Goal: Task Accomplishment & Management: Manage account settings

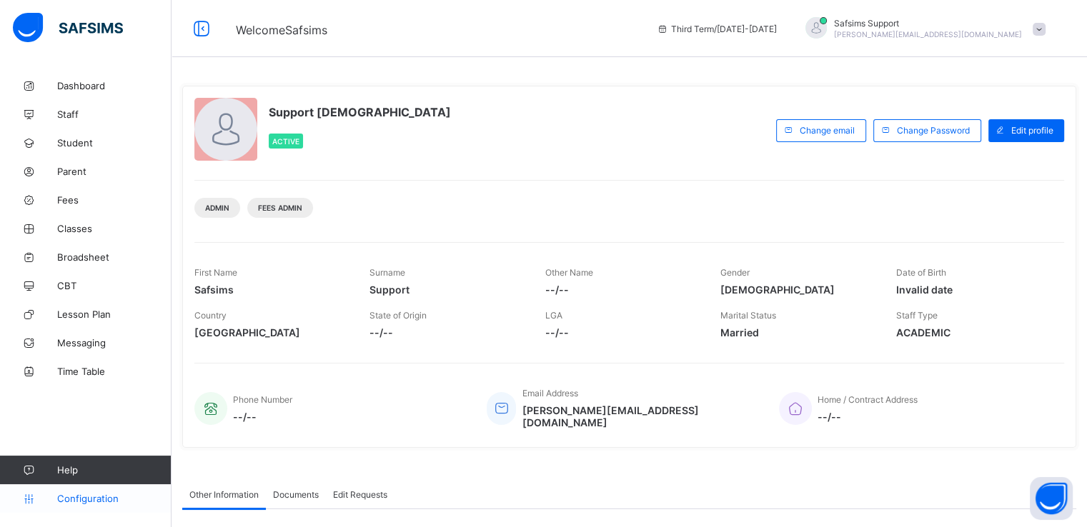
click at [82, 497] on span "Configuration" at bounding box center [114, 498] width 114 height 11
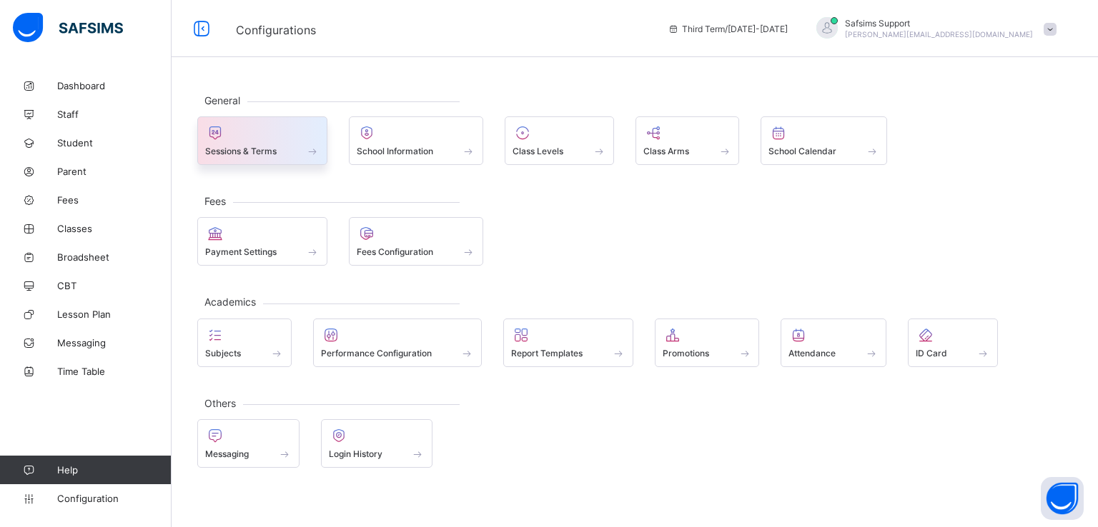
click at [268, 154] on span "Sessions & Terms" at bounding box center [240, 151] width 71 height 11
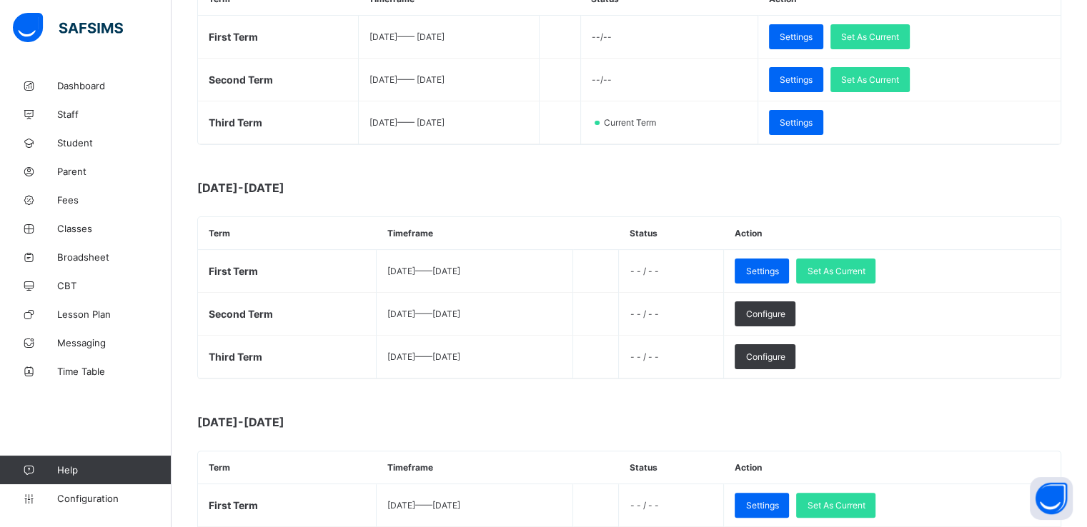
scroll to position [271, 0]
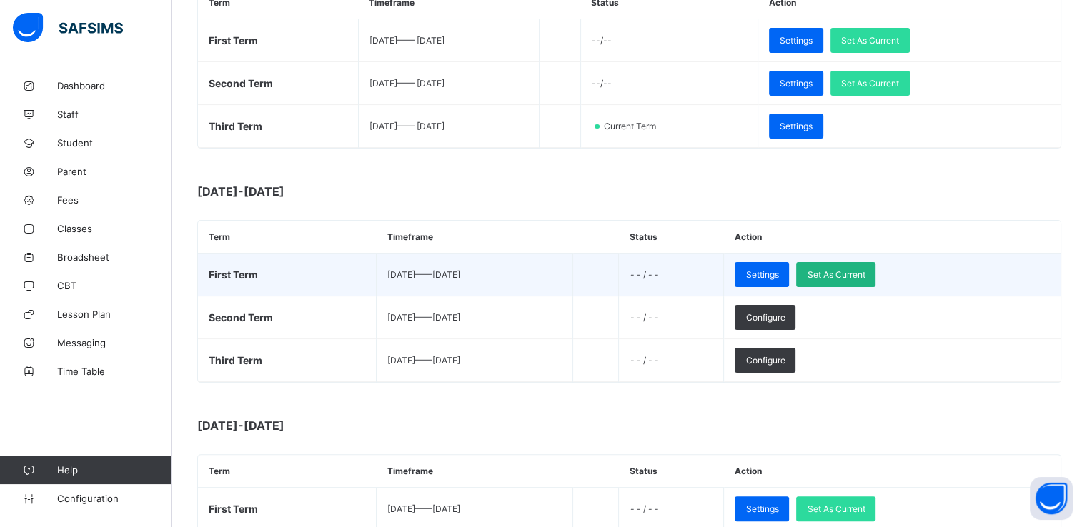
click at [865, 272] on span "Set As Current" at bounding box center [836, 274] width 58 height 11
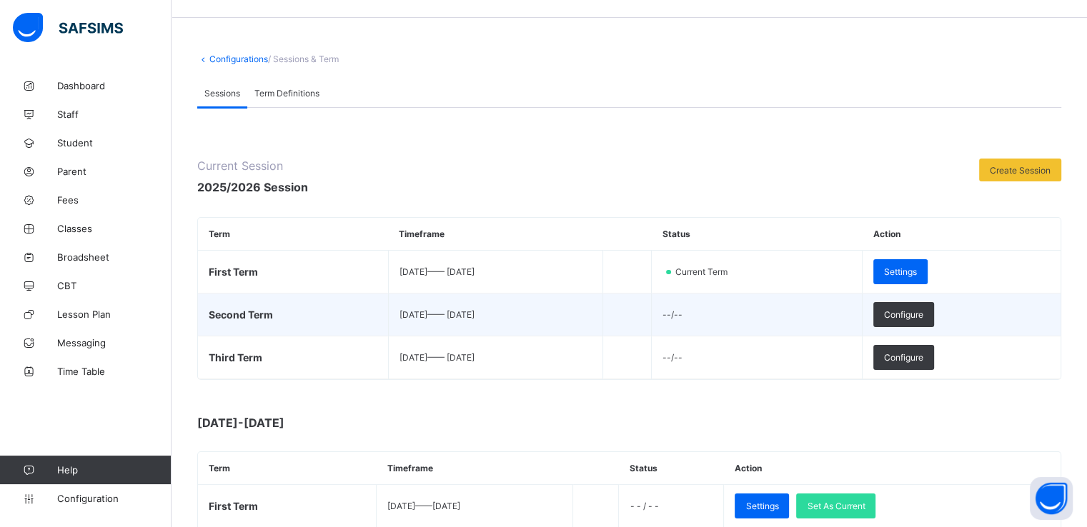
scroll to position [34, 0]
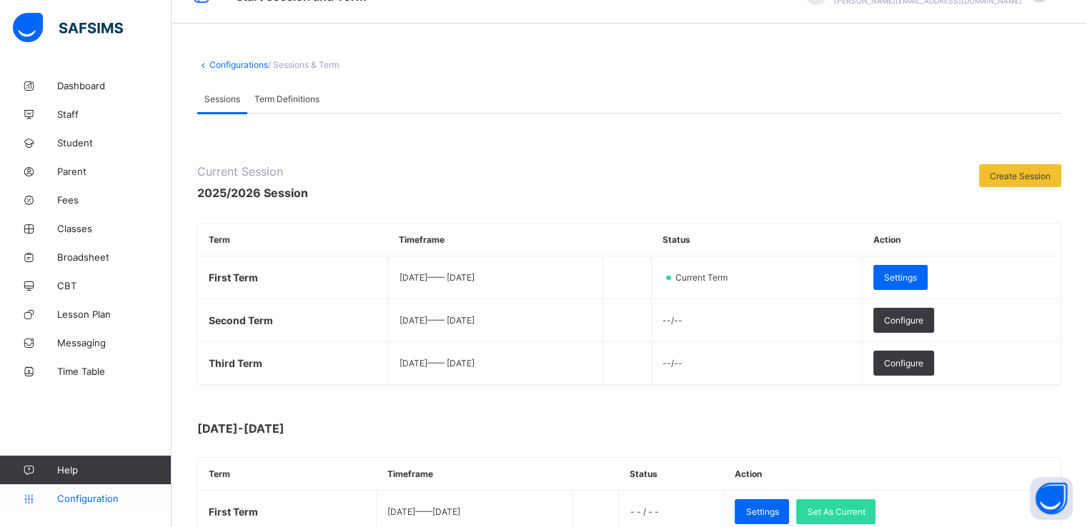
click at [86, 502] on span "Configuration" at bounding box center [114, 498] width 114 height 11
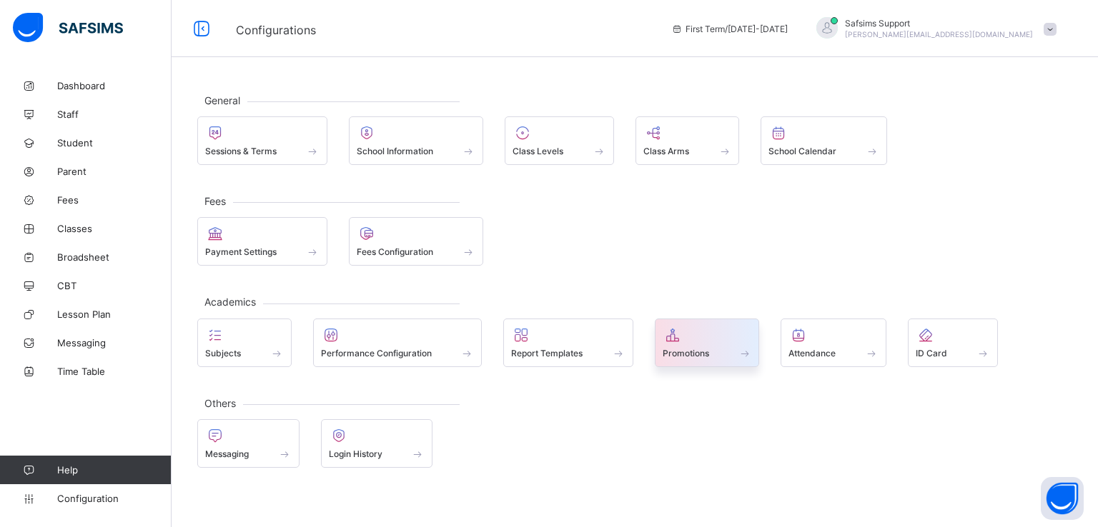
click at [678, 352] on span "Promotions" at bounding box center [686, 353] width 46 height 11
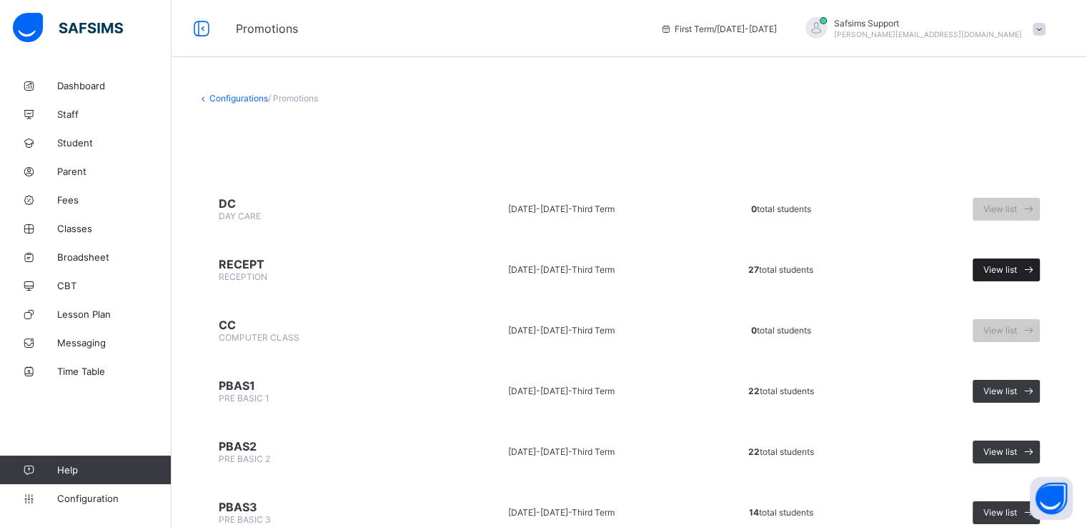
click at [1008, 267] on span "View list" at bounding box center [1000, 269] width 34 height 11
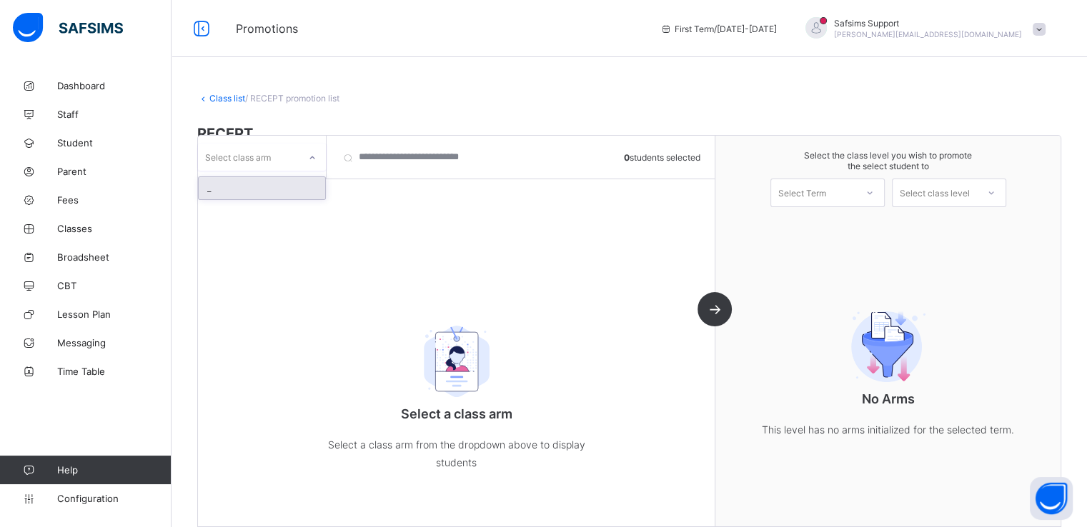
click at [309, 165] on div at bounding box center [312, 158] width 24 height 23
click at [270, 189] on div "_" at bounding box center [262, 188] width 127 height 22
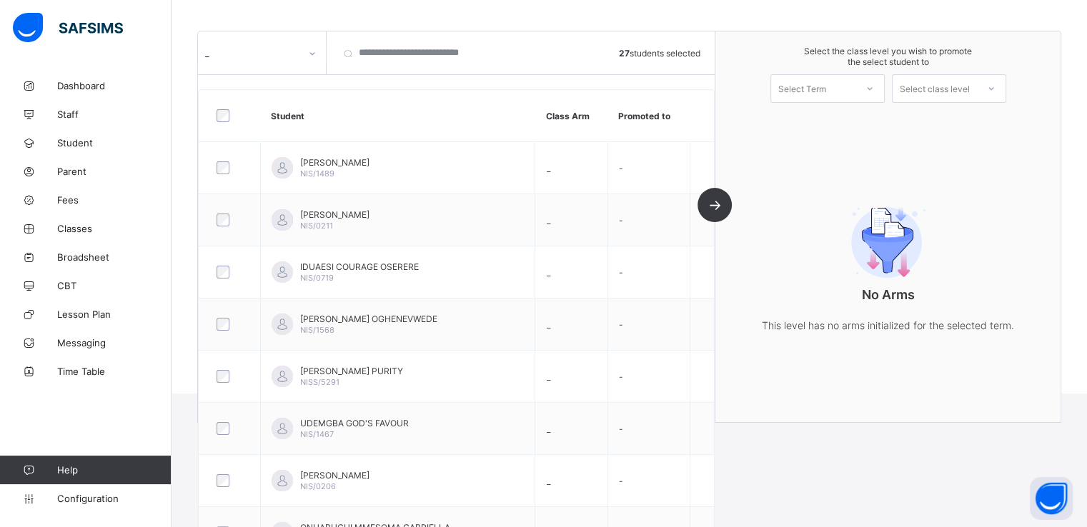
scroll to position [157, 0]
click at [843, 89] on div "Select Term" at bounding box center [813, 88] width 84 height 20
click at [818, 118] on div "First Term 2025-2026" at bounding box center [827, 125] width 113 height 33
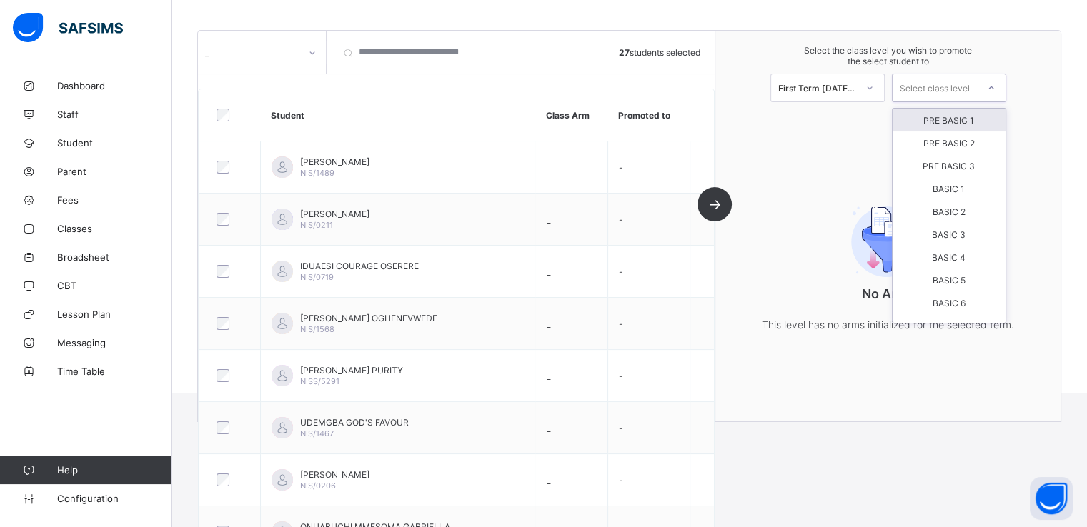
click at [943, 86] on div "Select class level" at bounding box center [935, 88] width 70 height 29
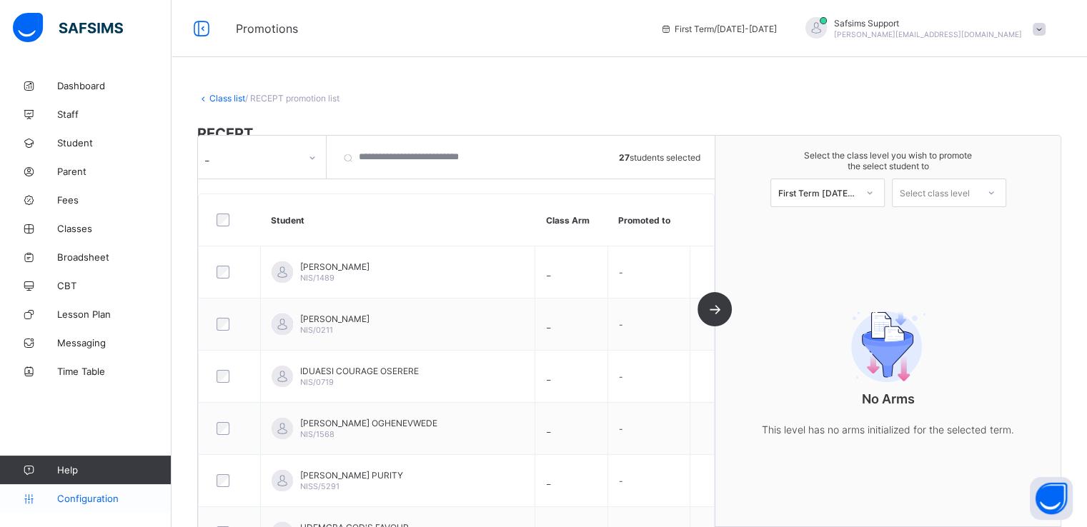
click at [79, 498] on span "Configuration" at bounding box center [114, 498] width 114 height 11
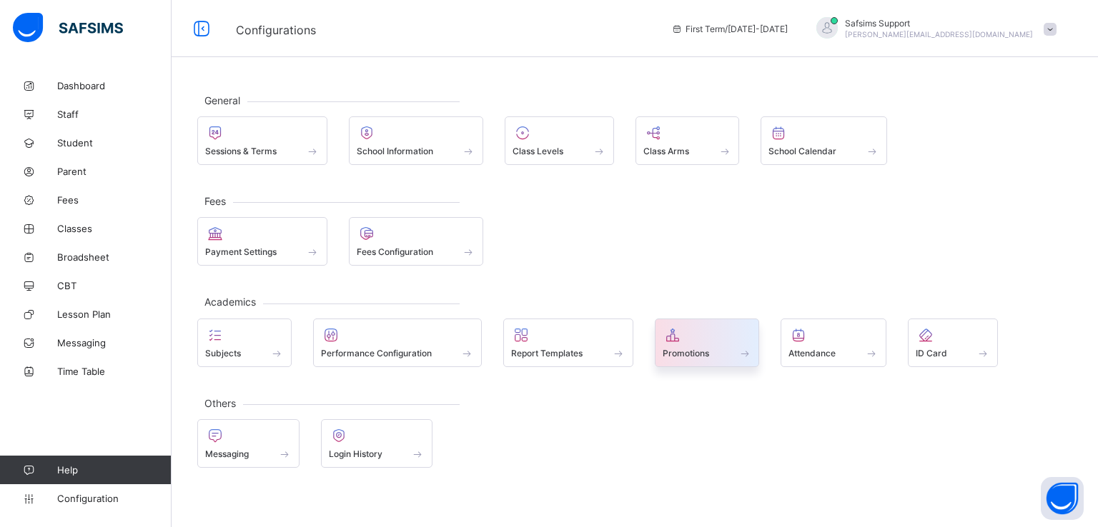
click at [697, 350] on span "Promotions" at bounding box center [686, 353] width 46 height 11
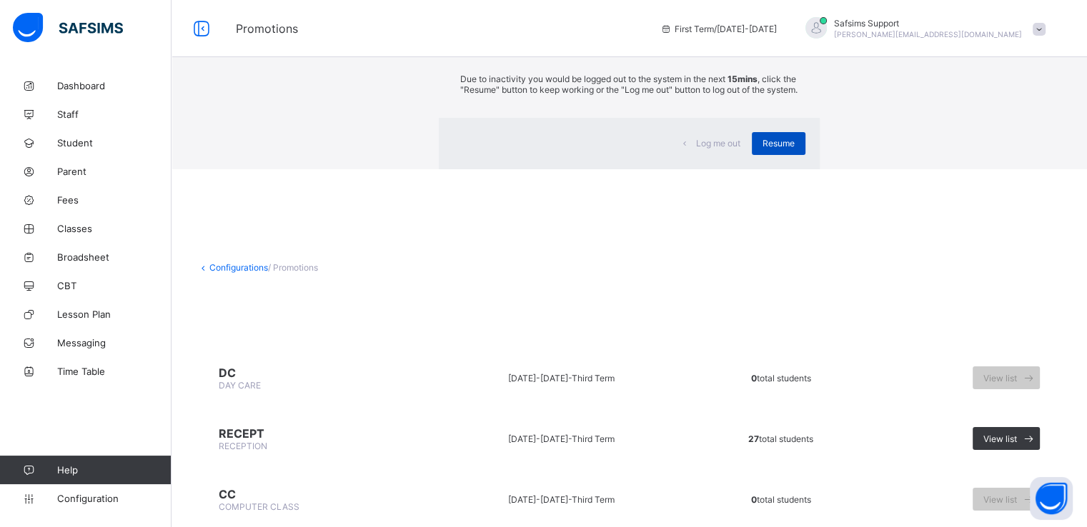
click at [763, 149] on span "Resume" at bounding box center [779, 143] width 32 height 11
